Goal: Navigation & Orientation: Find specific page/section

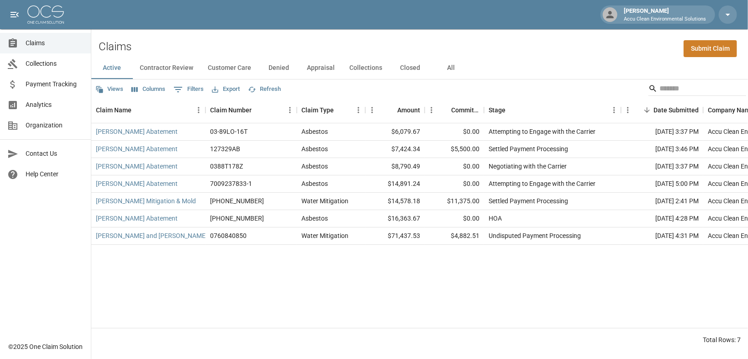
click at [255, 74] on button "Customer Care" at bounding box center [229, 68] width 58 height 22
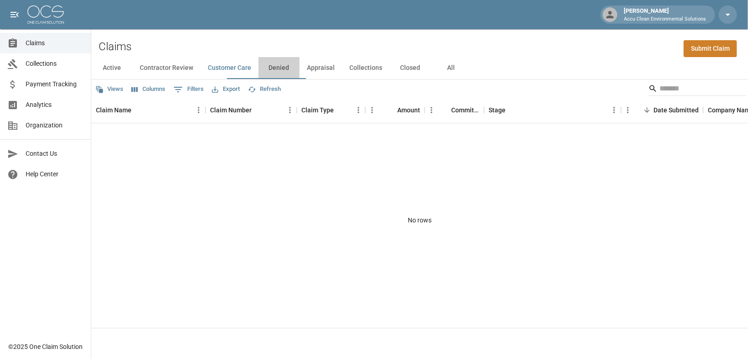
click at [300, 76] on button "Denied" at bounding box center [278, 68] width 41 height 22
click at [342, 76] on button "Appraisal" at bounding box center [321, 68] width 42 height 22
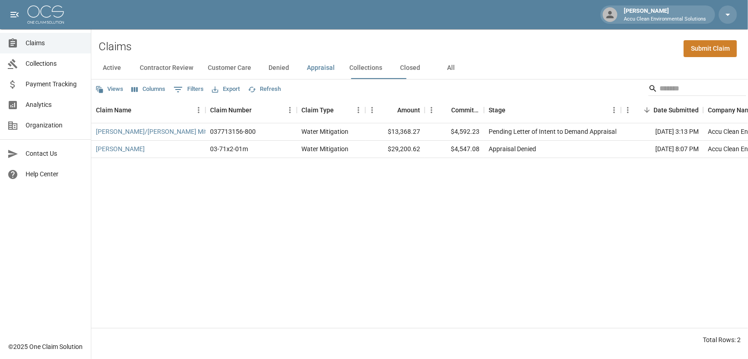
click at [390, 79] on button "Collections" at bounding box center [365, 68] width 47 height 22
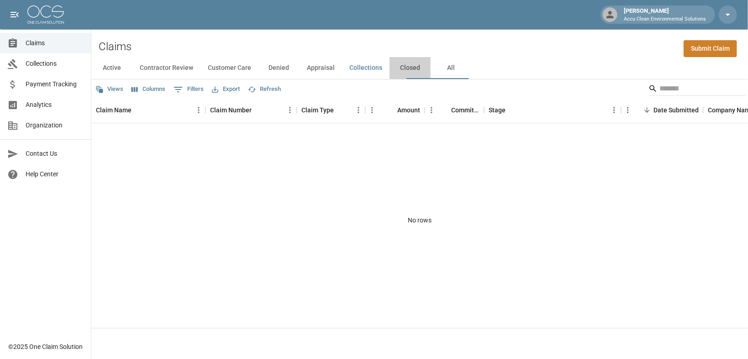
click at [431, 75] on button "Closed" at bounding box center [410, 68] width 41 height 22
